Goal: Book appointment/travel/reservation

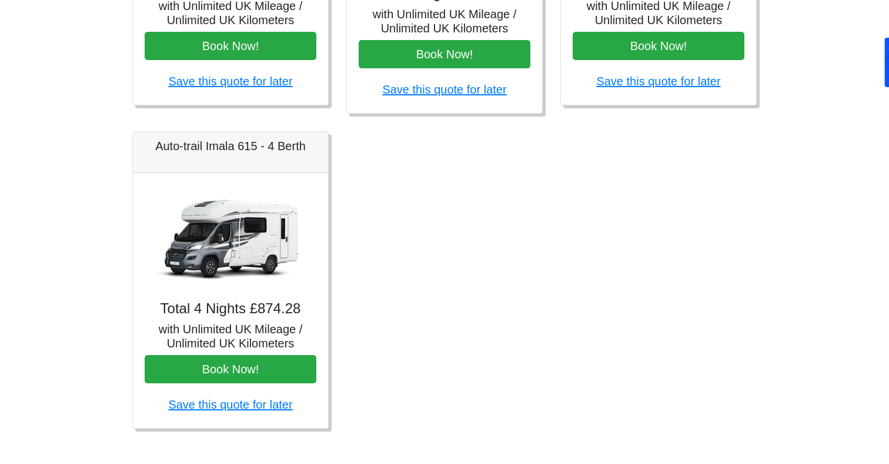
scroll to position [704, 0]
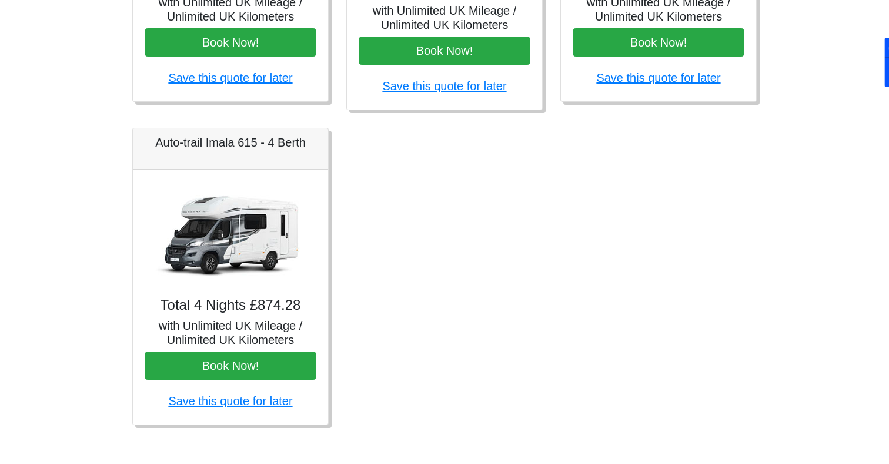
click at [275, 245] on img at bounding box center [230, 234] width 165 height 106
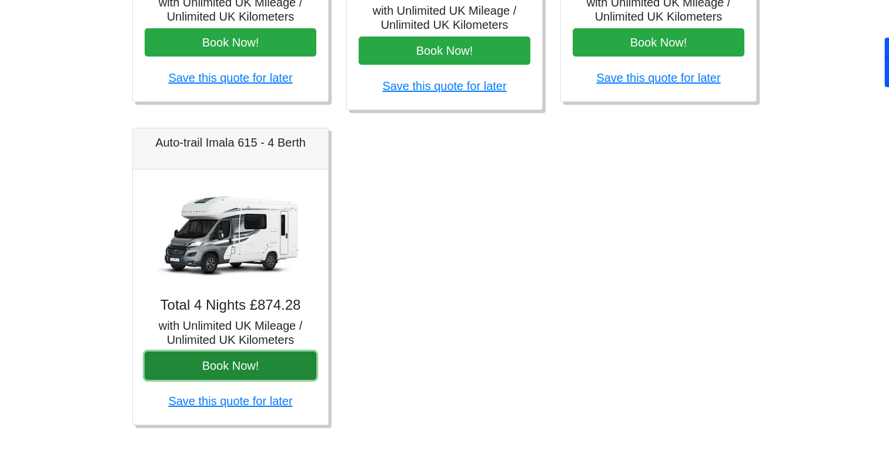
click at [238, 366] on button "Book Now!" at bounding box center [231, 365] width 172 height 28
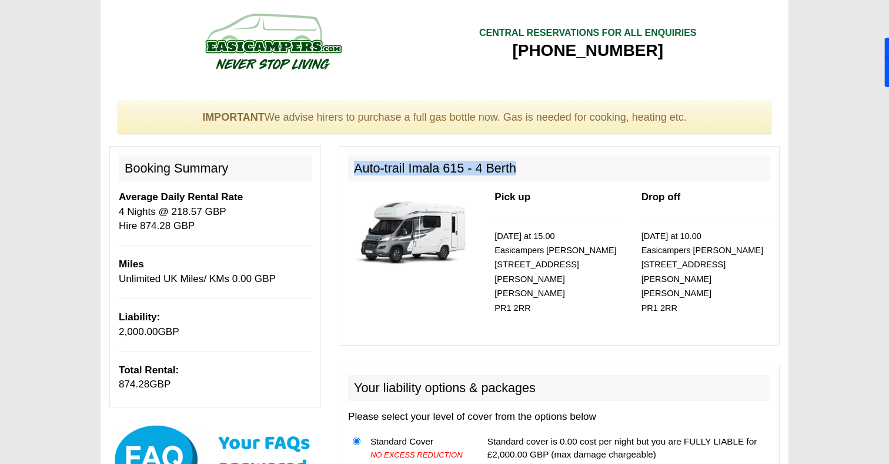
drag, startPoint x: 356, startPoint y: 163, endPoint x: 522, endPoint y: 175, distance: 166.9
click at [522, 175] on h2 "Auto-trail Imala 615 - 4 Berth" at bounding box center [559, 168] width 422 height 26
click at [648, 191] on b "Drop off" at bounding box center [661, 196] width 39 height 11
